Goal: Task Accomplishment & Management: Manage account settings

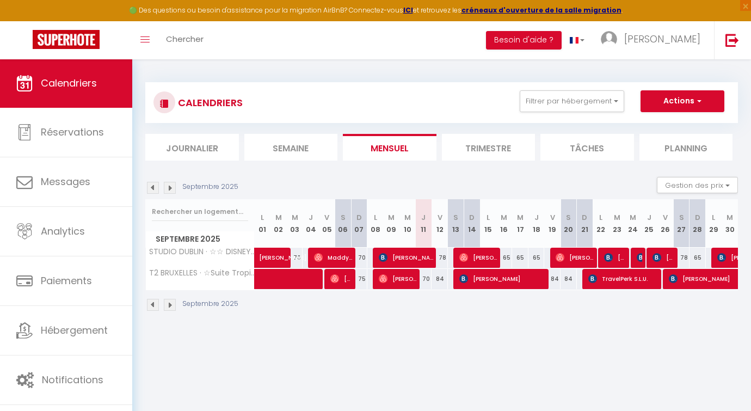
click at [466, 256] on img at bounding box center [463, 257] width 9 height 9
click at [466, 256] on div at bounding box center [375, 205] width 751 height 411
click at [466, 256] on img at bounding box center [463, 257] width 9 height 9
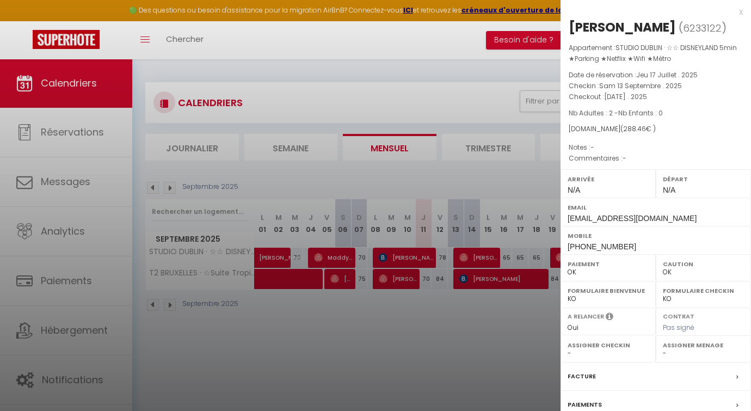
click at [466, 256] on div at bounding box center [375, 205] width 751 height 411
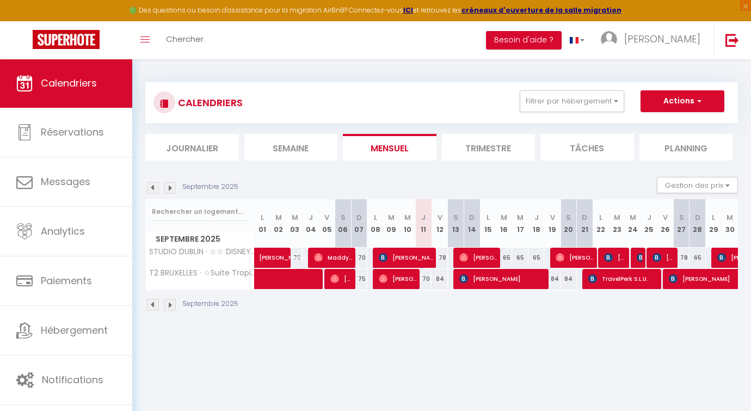
click at [578, 255] on span "[PERSON_NAME]" at bounding box center [574, 257] width 38 height 21
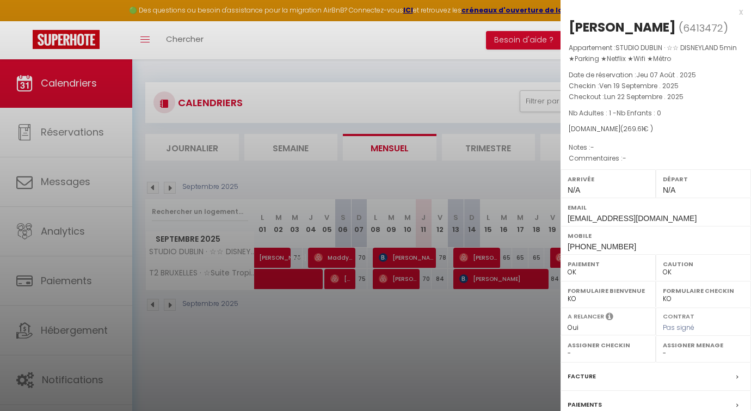
click at [556, 254] on div at bounding box center [375, 205] width 751 height 411
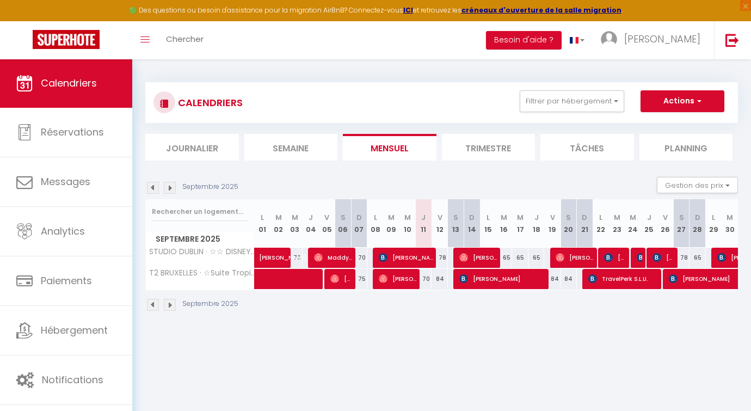
click at [482, 276] on span "[PERSON_NAME]" at bounding box center [502, 278] width 87 height 21
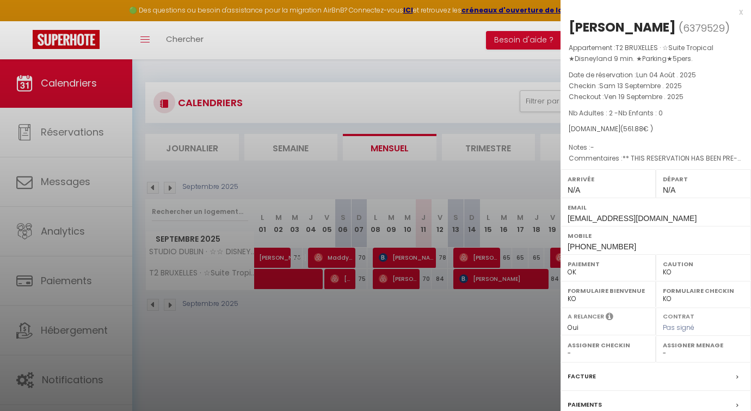
click at [482, 276] on div at bounding box center [375, 205] width 751 height 411
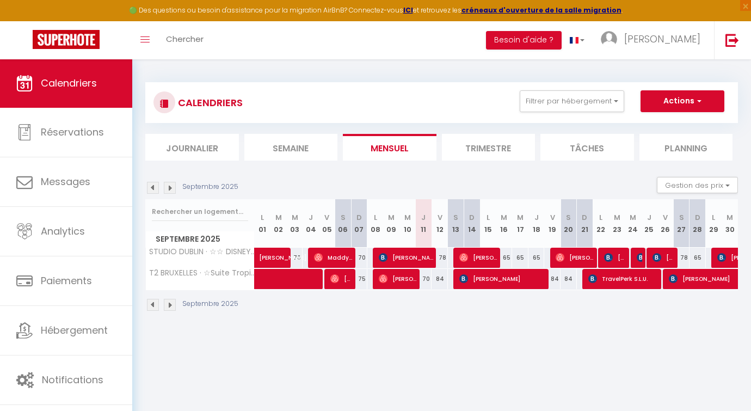
click at [593, 278] on img at bounding box center [592, 278] width 9 height 9
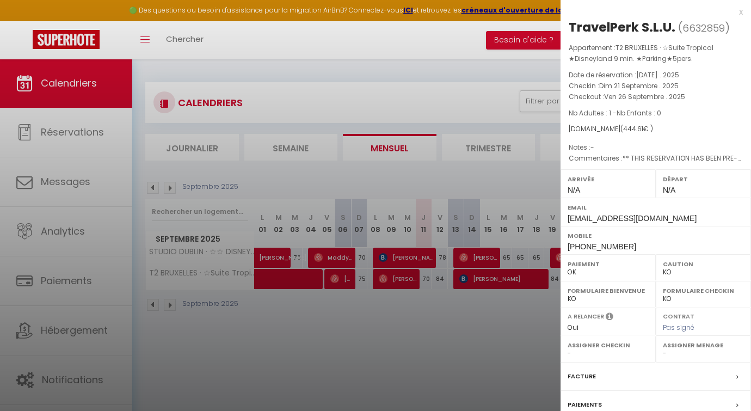
click at [532, 294] on div at bounding box center [375, 205] width 751 height 411
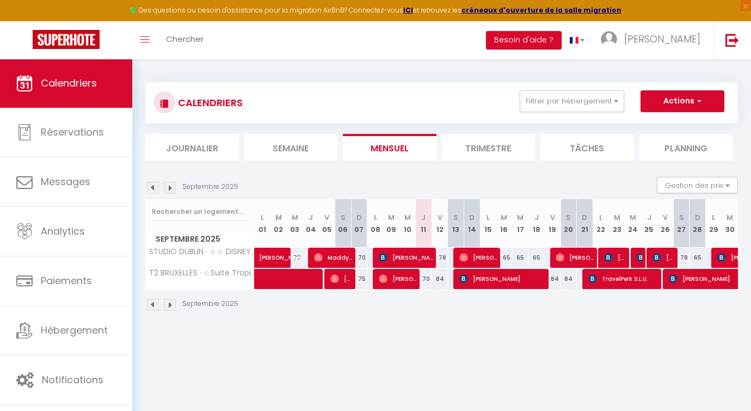
click at [561, 250] on span "[PERSON_NAME]" at bounding box center [574, 257] width 38 height 21
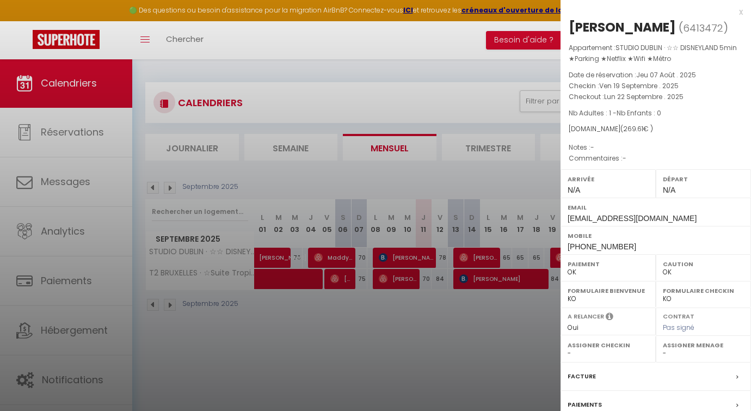
click at [542, 257] on div at bounding box center [375, 205] width 751 height 411
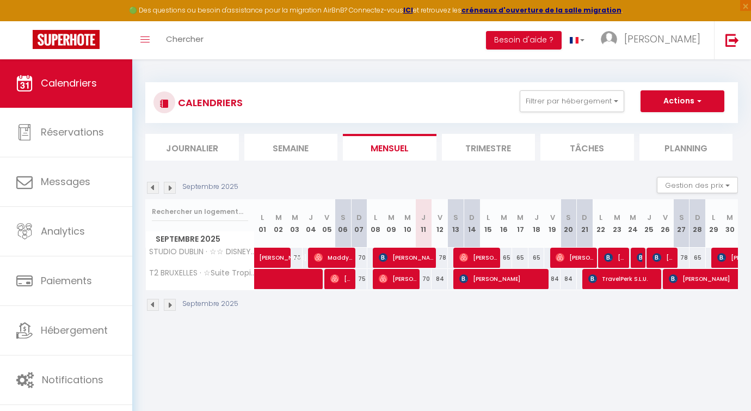
click at [610, 256] on img at bounding box center [608, 257] width 9 height 9
select select "KO"
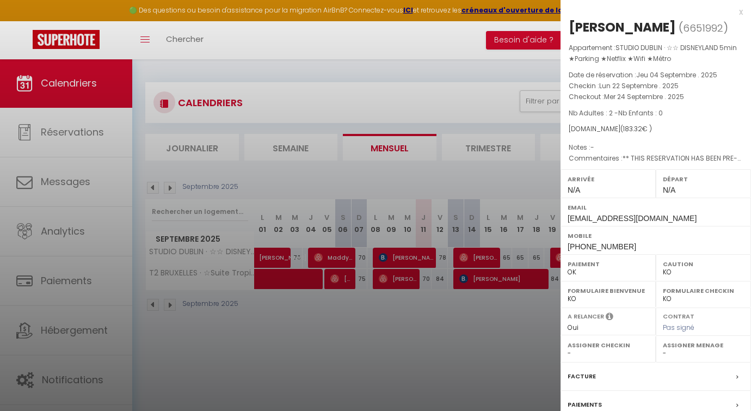
click at [514, 298] on div at bounding box center [375, 205] width 751 height 411
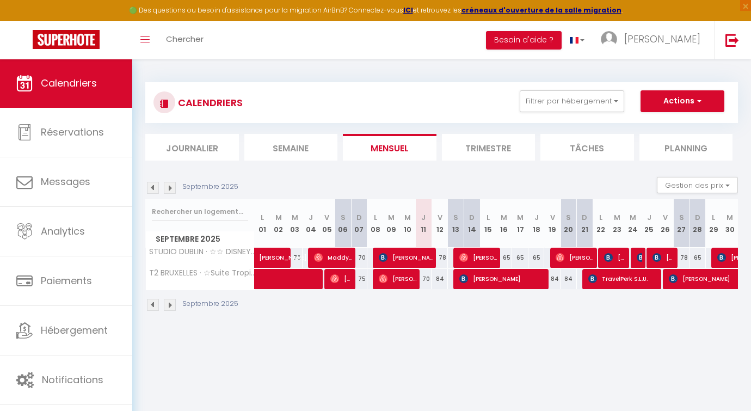
click at [639, 254] on img at bounding box center [640, 257] width 9 height 9
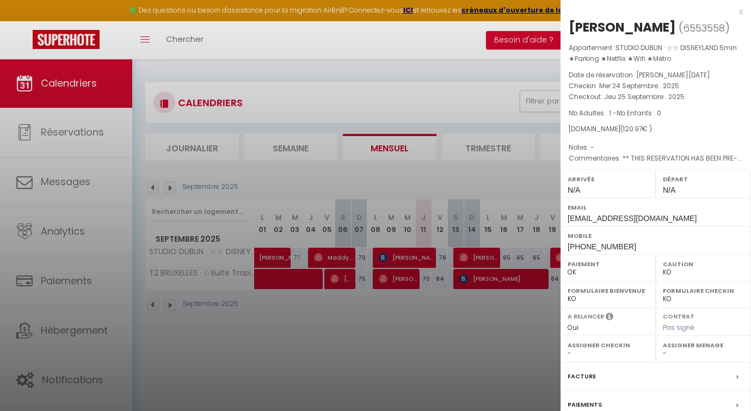
click at [484, 304] on div at bounding box center [375, 205] width 751 height 411
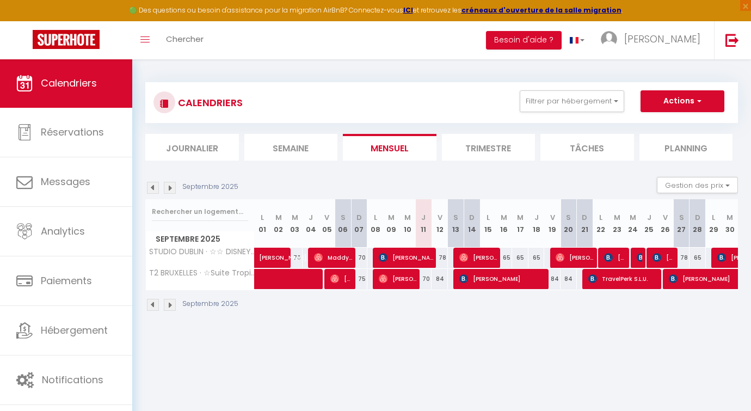
click at [636, 253] on img at bounding box center [640, 257] width 9 height 9
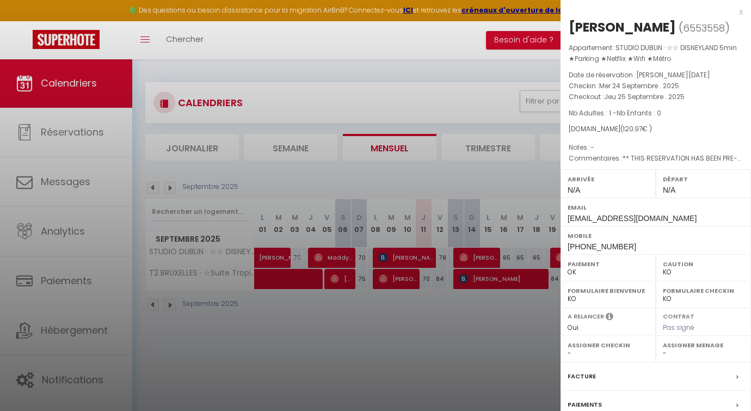
click at [516, 340] on div at bounding box center [375, 205] width 751 height 411
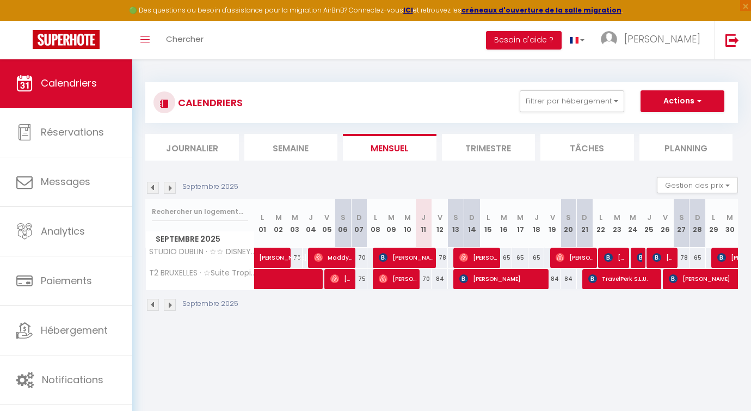
click at [639, 254] on img at bounding box center [640, 257] width 9 height 9
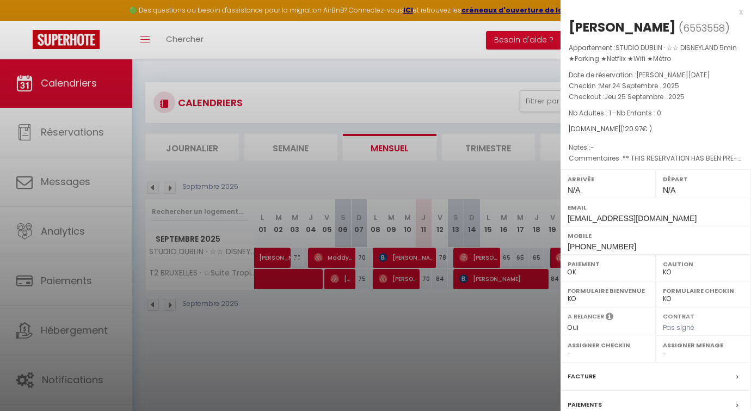
click at [525, 296] on div at bounding box center [375, 205] width 751 height 411
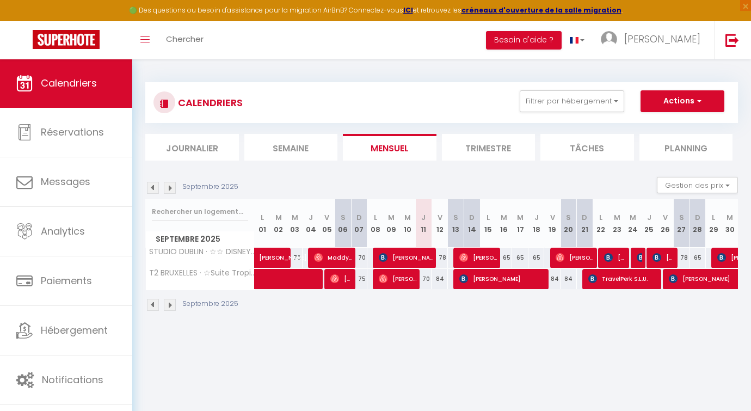
click at [637, 255] on img at bounding box center [640, 257] width 9 height 9
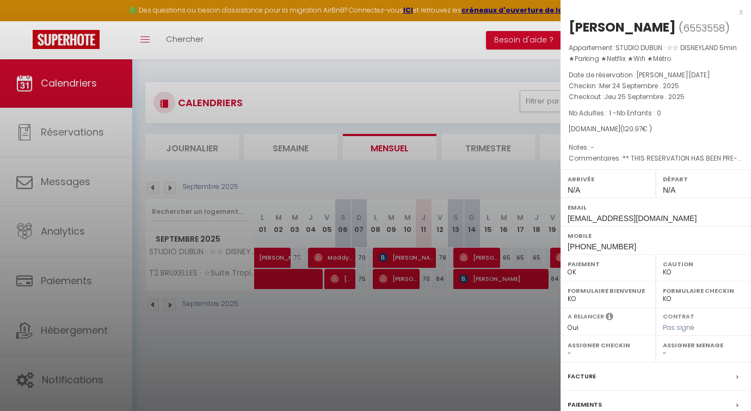
click at [499, 315] on div at bounding box center [375, 205] width 751 height 411
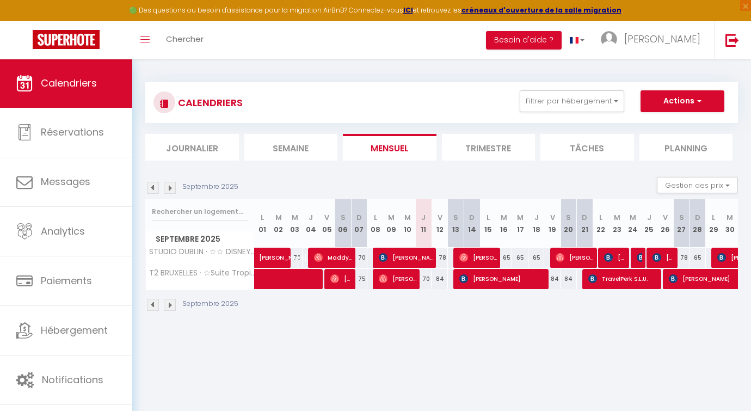
click at [658, 277] on span "TravelPerk S.L.U." at bounding box center [623, 278] width 71 height 21
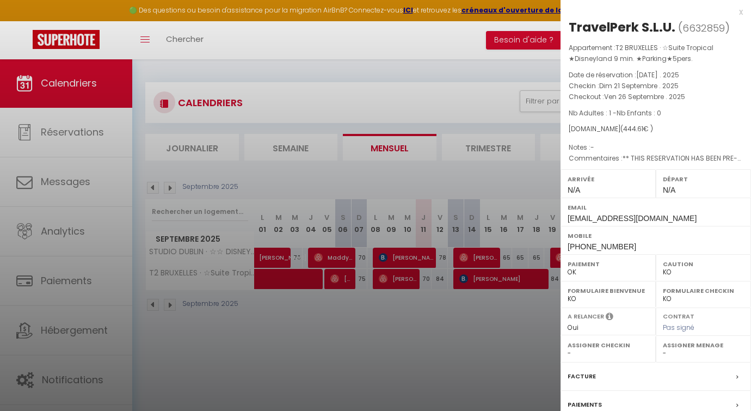
click at [562, 295] on div "Formulaire Bienvenue OK KO" at bounding box center [607, 294] width 95 height 27
click at [474, 311] on div at bounding box center [375, 205] width 751 height 411
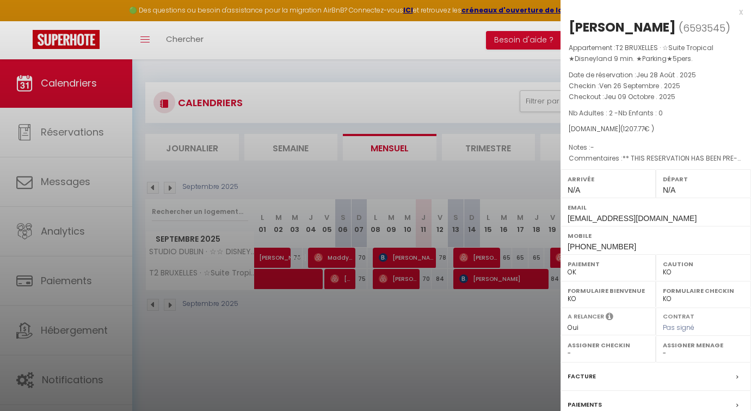
click at [554, 209] on div at bounding box center [375, 205] width 751 height 411
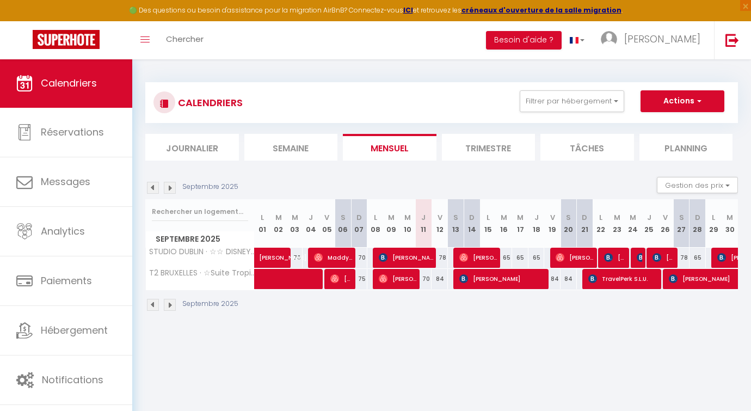
click at [721, 258] on img at bounding box center [721, 257] width 9 height 9
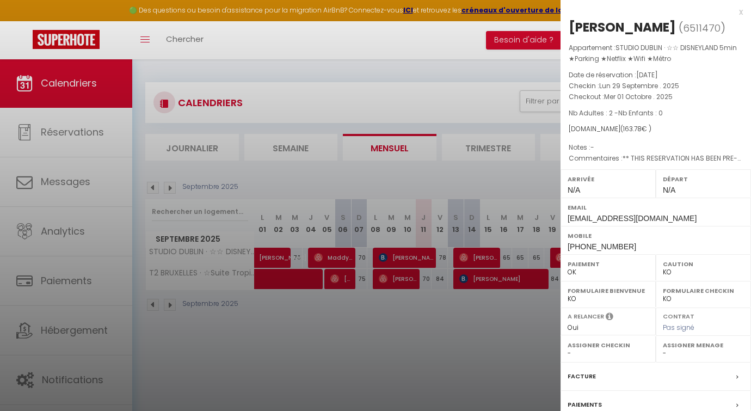
click at [533, 298] on div at bounding box center [375, 205] width 751 height 411
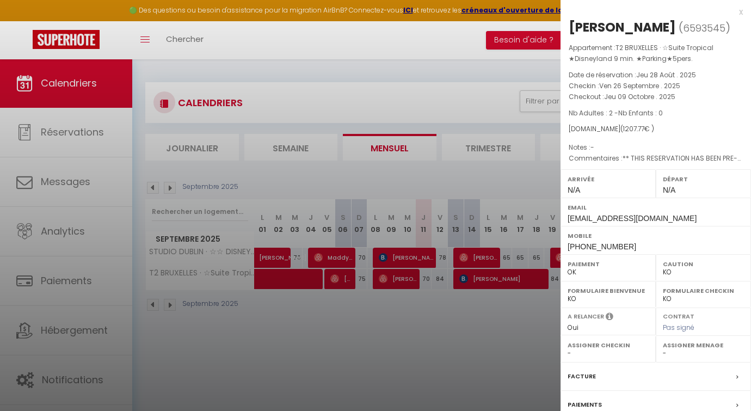
click at [512, 304] on div at bounding box center [375, 205] width 751 height 411
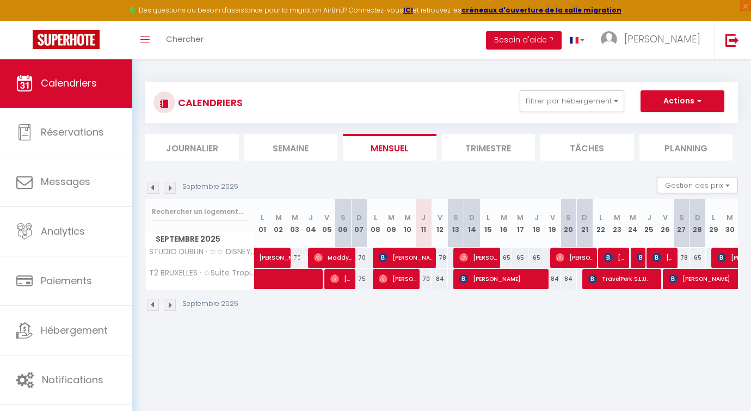
click at [653, 255] on img at bounding box center [656, 257] width 9 height 9
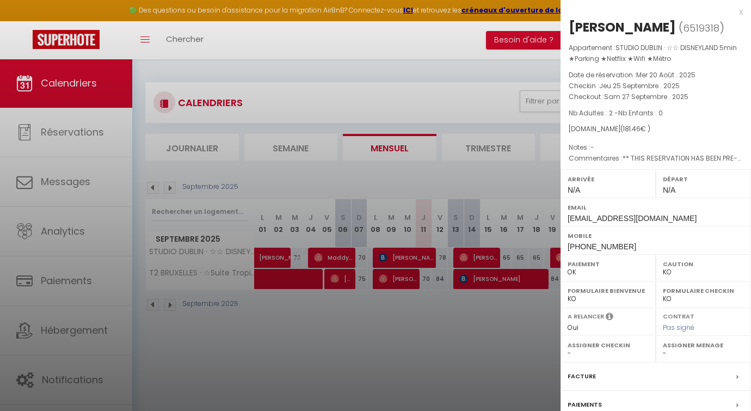
click at [526, 257] on div at bounding box center [375, 205] width 751 height 411
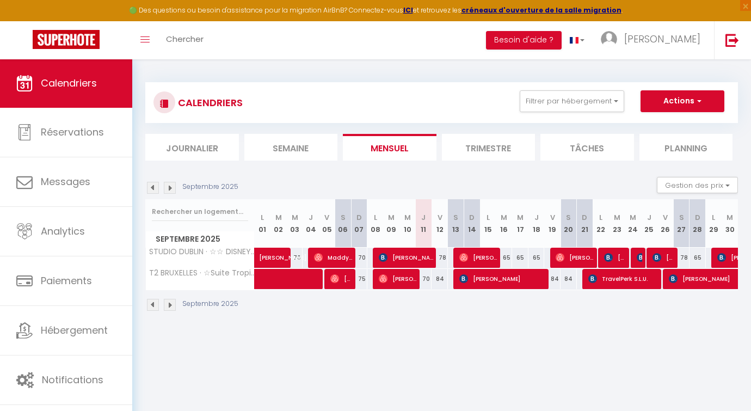
click at [639, 254] on img at bounding box center [640, 257] width 9 height 9
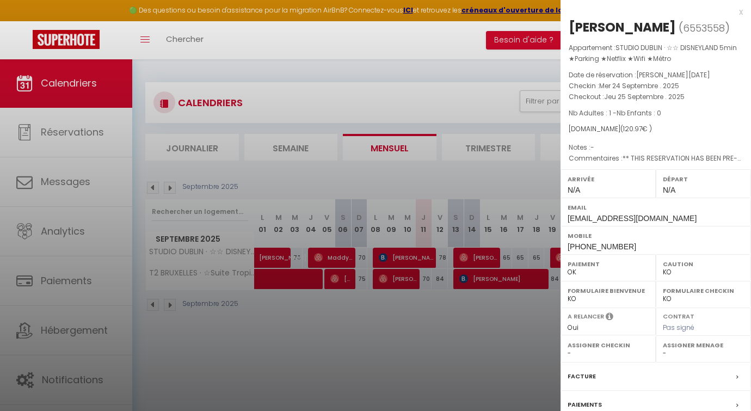
click at [500, 288] on div at bounding box center [375, 205] width 751 height 411
